Goal: Transaction & Acquisition: Purchase product/service

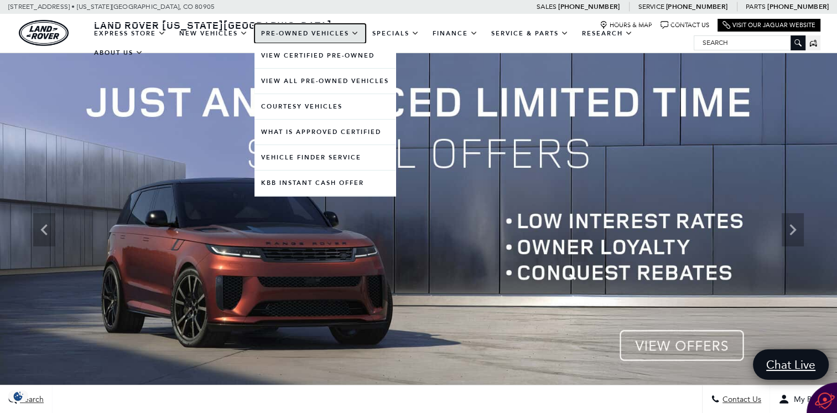
click at [322, 32] on link "Pre-Owned Vehicles" at bounding box center [309, 33] width 111 height 19
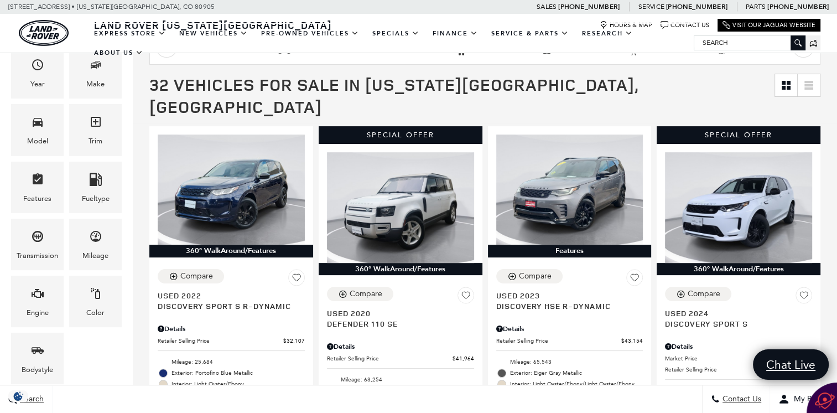
scroll to position [221, 0]
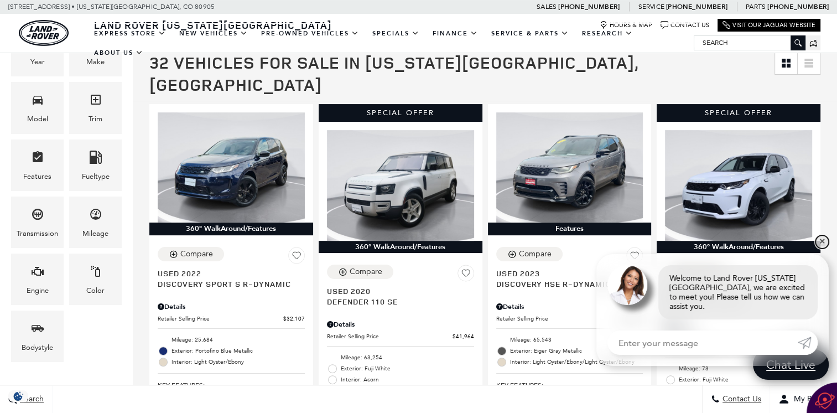
click at [820, 248] on link "✕" at bounding box center [821, 241] width 13 height 13
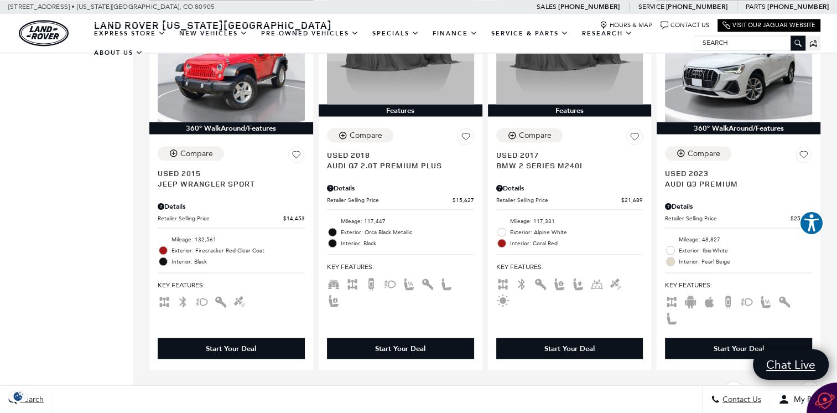
scroll to position [2042, 0]
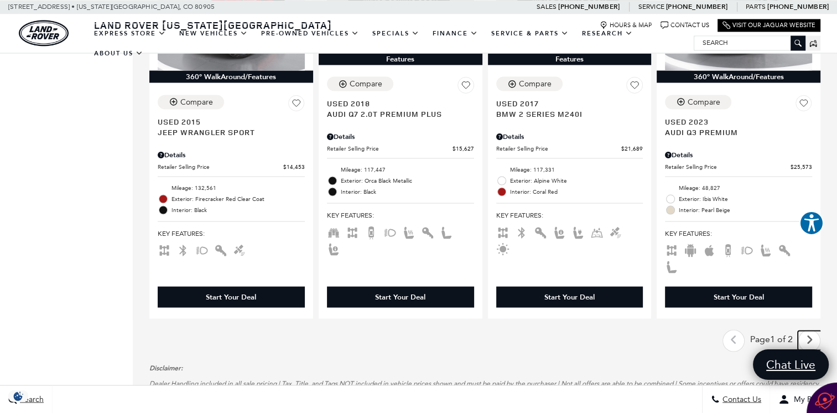
click at [813, 330] on icon "next page" at bounding box center [809, 339] width 7 height 18
